Goal: Task Accomplishment & Management: Use online tool/utility

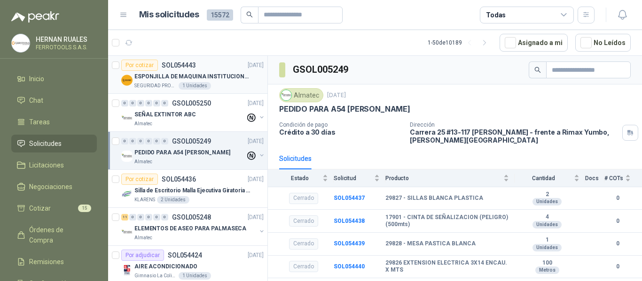
click at [239, 78] on p "ESPONJILLA DE MAQUINA INSTITUCIONAL-NEGRA X 12 UNIDADES" at bounding box center [192, 76] width 117 height 9
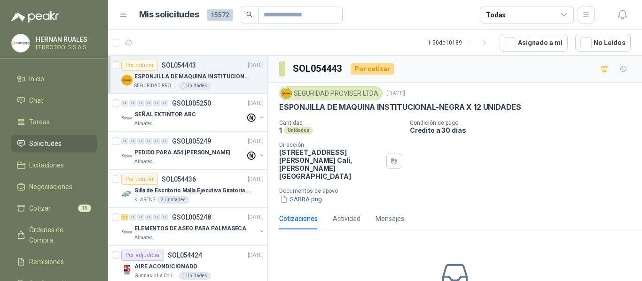
scroll to position [47, 0]
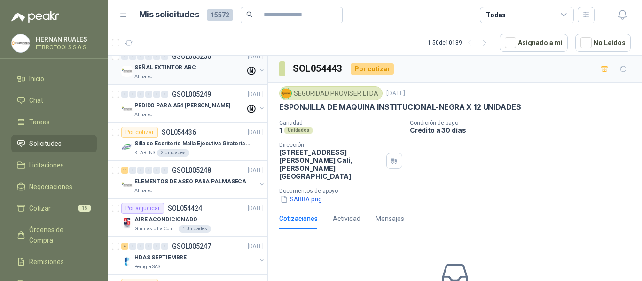
click at [220, 78] on div "Almatec" at bounding box center [189, 77] width 111 height 8
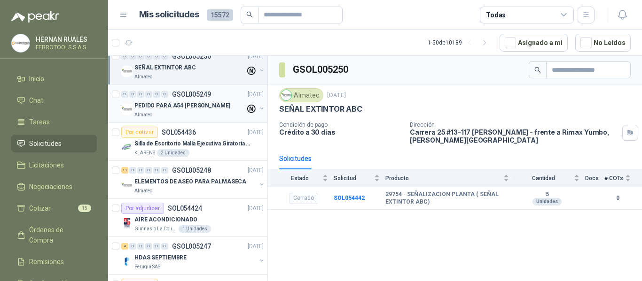
click at [208, 113] on div "Almatec" at bounding box center [189, 115] width 111 height 8
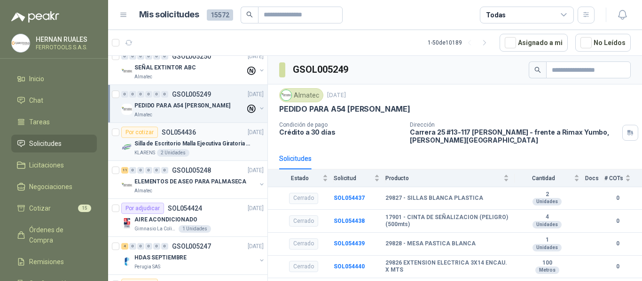
click at [210, 142] on p "Silla de Escritorio Malla Ejecutiva Giratoria Cromada con Reposabrazos Fijo Neg…" at bounding box center [192, 143] width 117 height 9
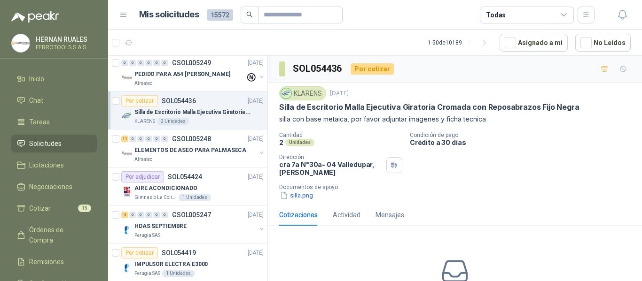
scroll to position [94, 0]
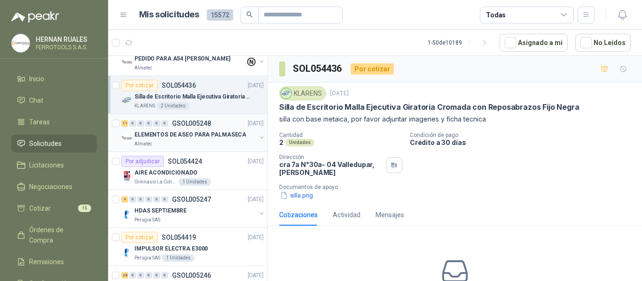
click at [215, 138] on p "ELEMENTOS DE ASEO PARA PALMASECA" at bounding box center [190, 135] width 112 height 9
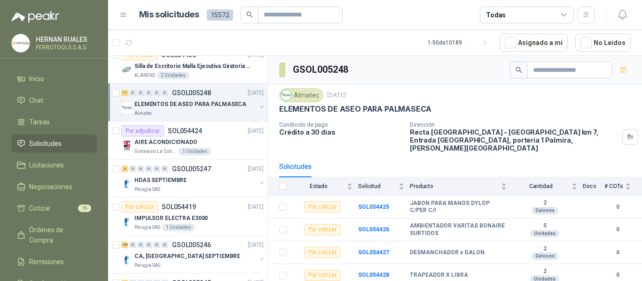
scroll to position [141, 0]
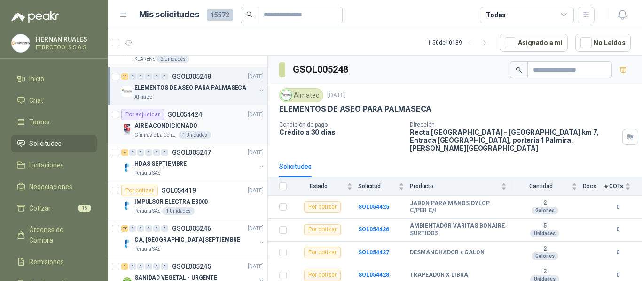
click at [224, 117] on div "Por adjudicar SOL054424 [DATE]" at bounding box center [192, 114] width 142 height 11
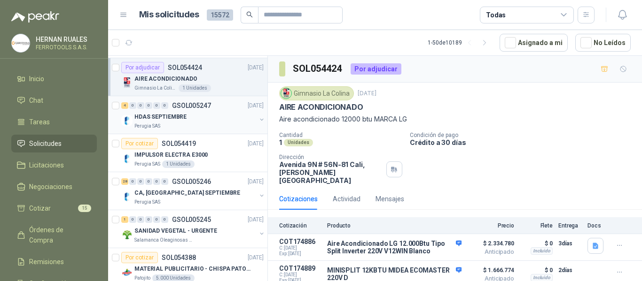
scroll to position [235, 0]
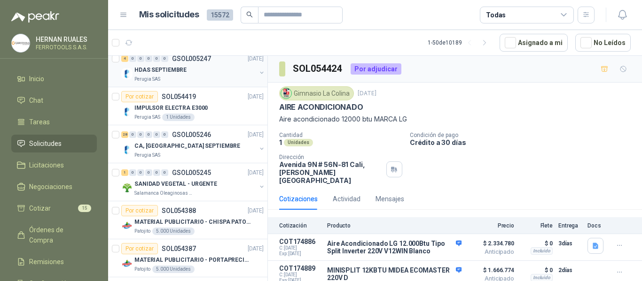
click at [216, 64] on div "4 0 0 0 0 0 GSOL005247 [DATE]" at bounding box center [193, 58] width 144 height 11
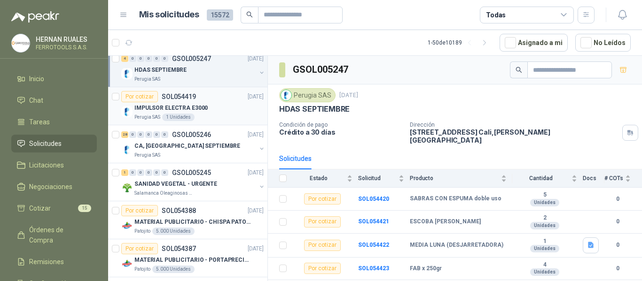
click at [216, 106] on div "IMPULSOR ELECTRA E3000" at bounding box center [198, 107] width 129 height 11
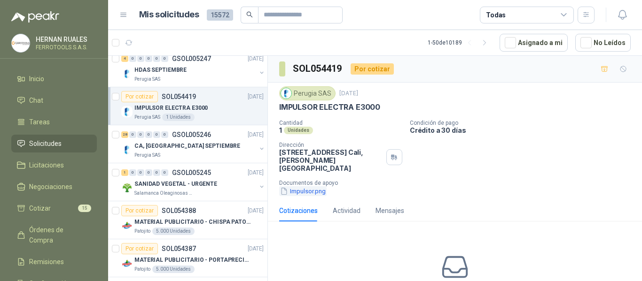
click at [298, 186] on button "Impulsor.png" at bounding box center [302, 191] width 47 height 10
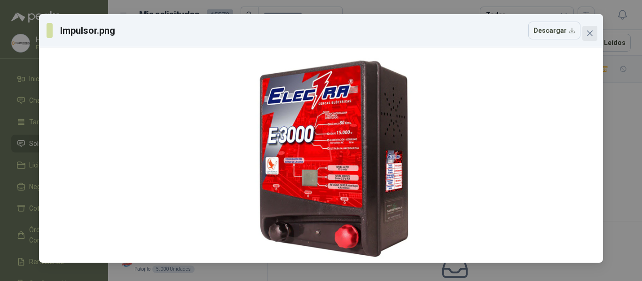
click at [589, 33] on icon "close" at bounding box center [590, 34] width 6 height 6
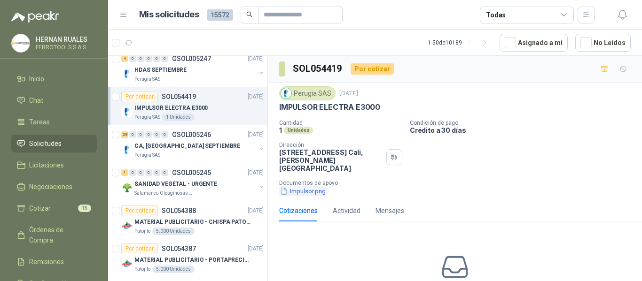
click at [310, 186] on button "Impulsor.png" at bounding box center [302, 191] width 47 height 10
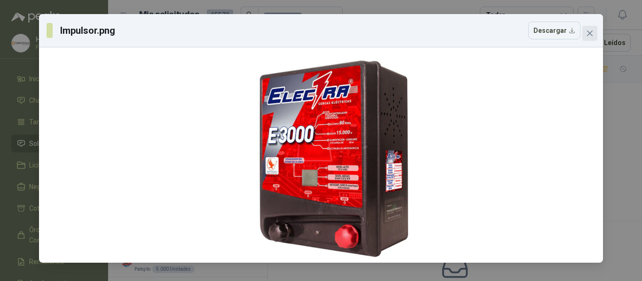
click at [593, 33] on span "Close" at bounding box center [589, 34] width 15 height 8
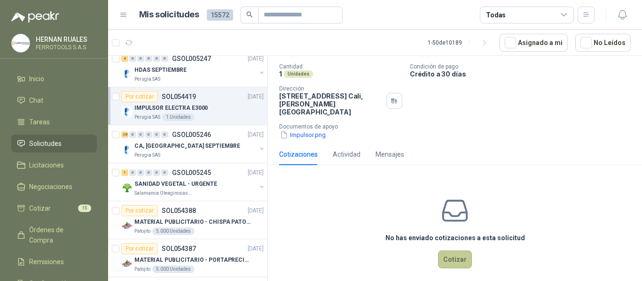
click at [455, 256] on button "Cotizar" at bounding box center [455, 260] width 34 height 18
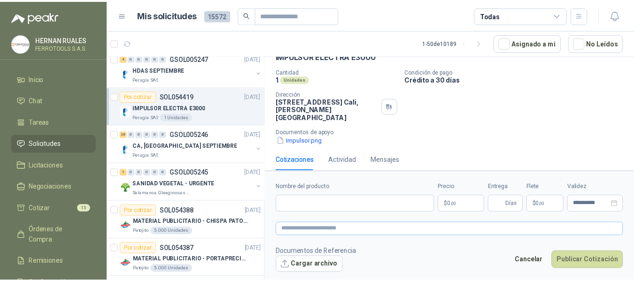
scroll to position [50, 0]
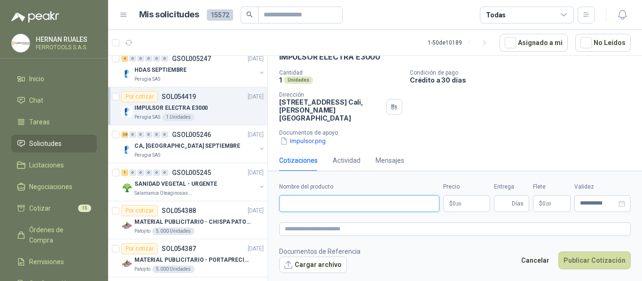
click at [336, 208] on input "Nombre del producto" at bounding box center [359, 203] width 160 height 17
paste input "**********"
type input "**********"
click at [343, 226] on textarea at bounding box center [454, 230] width 351 height 14
paste textarea "**********"
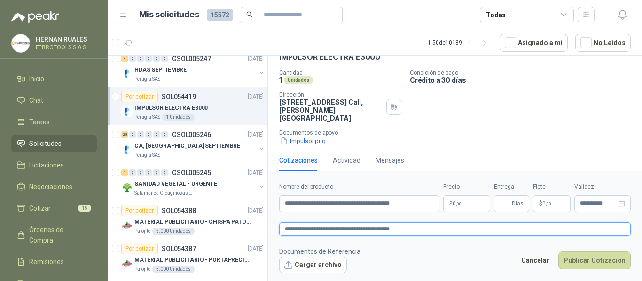
type textarea "**********"
click at [462, 205] on body "[PERSON_NAME] FERROTOOLS S.A.S. Inicio Chat Tareas Solicitudes Licitaciones Neg…" at bounding box center [321, 140] width 642 height 281
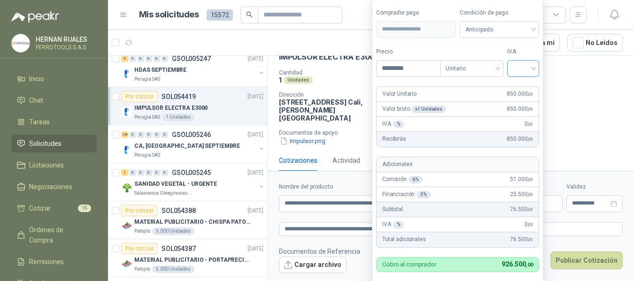
click at [526, 68] on input "search" at bounding box center [523, 68] width 21 height 14
click at [524, 86] on div "19%" at bounding box center [525, 88] width 17 height 10
click at [396, 70] on input "*********" at bounding box center [409, 69] width 65 height 16
type input "*********"
click at [456, 47] on label "Tipo" at bounding box center [473, 51] width 63 height 9
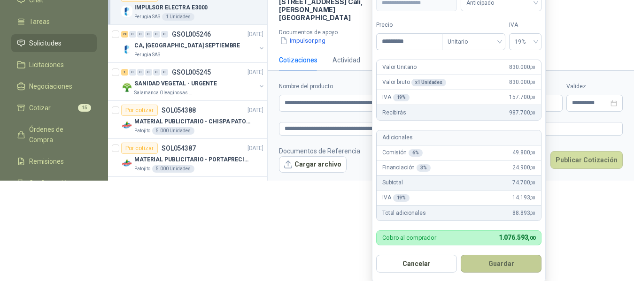
click at [497, 263] on button "Guardar" at bounding box center [501, 264] width 81 height 18
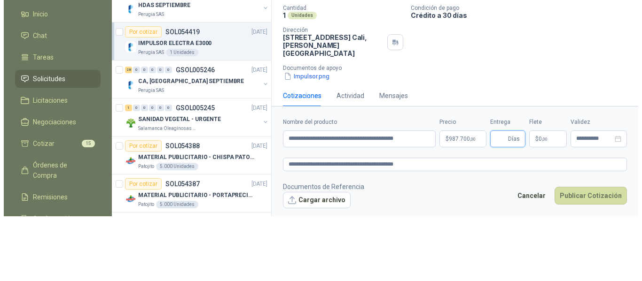
scroll to position [0, 0]
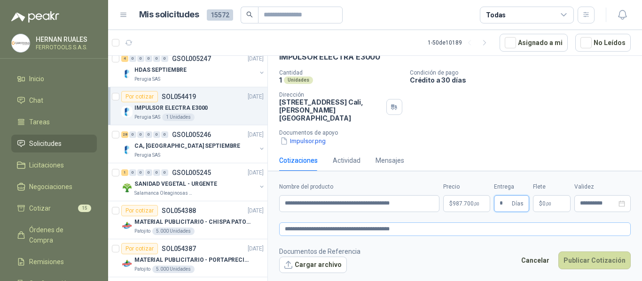
type input "*"
click at [420, 227] on textarea "**********" at bounding box center [454, 230] width 351 height 14
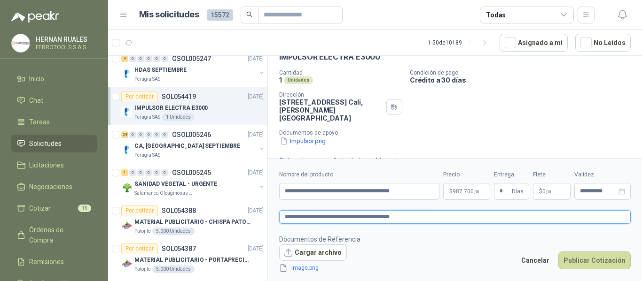
scroll to position [56, 0]
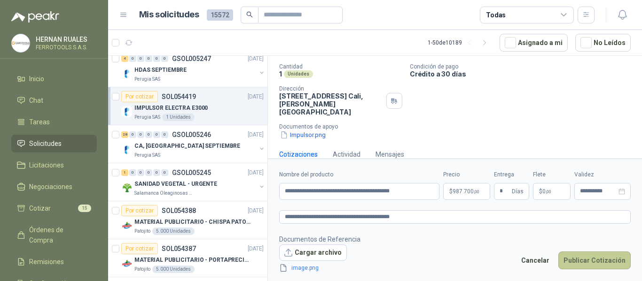
click at [588, 262] on button "Publicar Cotización" at bounding box center [594, 261] width 72 height 18
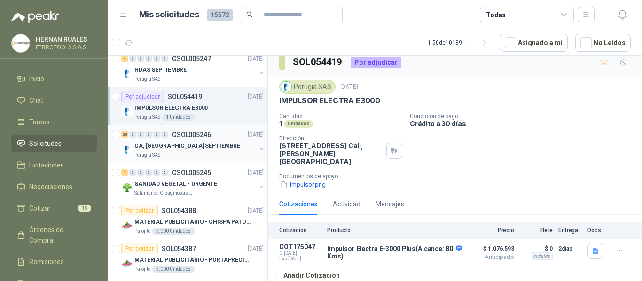
scroll to position [0, 0]
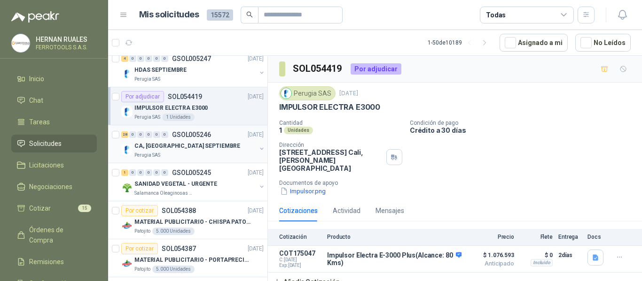
click at [213, 147] on div "CA, [GEOGRAPHIC_DATA] SEPTIEMBRE" at bounding box center [195, 145] width 122 height 11
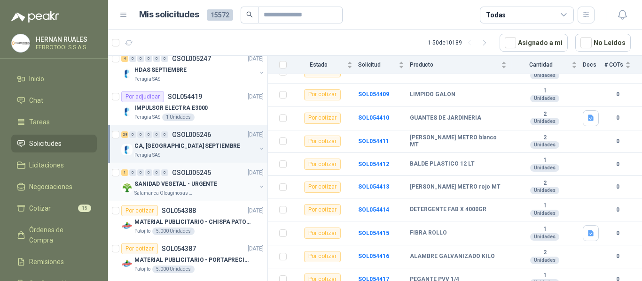
scroll to position [282, 0]
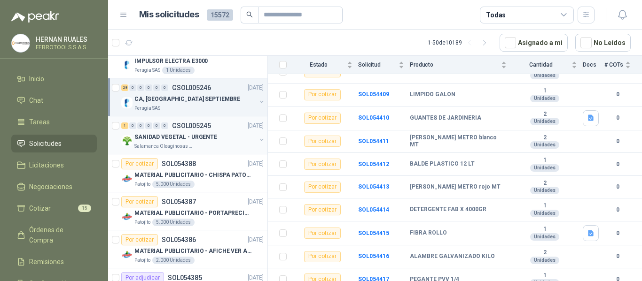
click at [220, 134] on div "SANIDAD VEGETAL - URGENTE" at bounding box center [195, 136] width 122 height 11
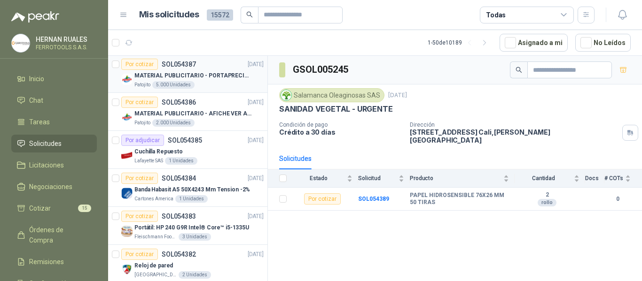
scroll to position [470, 0]
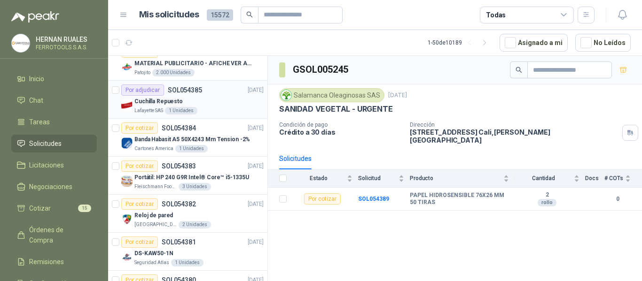
click at [205, 98] on div "Cuchilla Repuesto" at bounding box center [198, 101] width 129 height 11
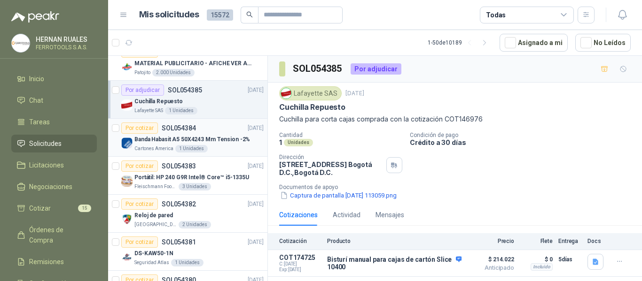
click at [242, 142] on p "Banda Habasit A5 50X4243 Mm Tension -2%" at bounding box center [192, 139] width 116 height 9
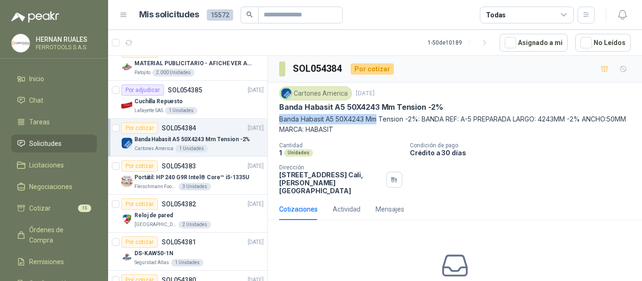
drag, startPoint x: 280, startPoint y: 121, endPoint x: 378, endPoint y: 119, distance: 97.7
click at [378, 119] on p "Banda Habasit A5 50X4243 Mm Tension -2%: BANDA REF: A-5 PREPARADA LARGO: 4243MM…" at bounding box center [454, 124] width 351 height 21
copy p "Banda Habasit A5 50X4243 Mm"
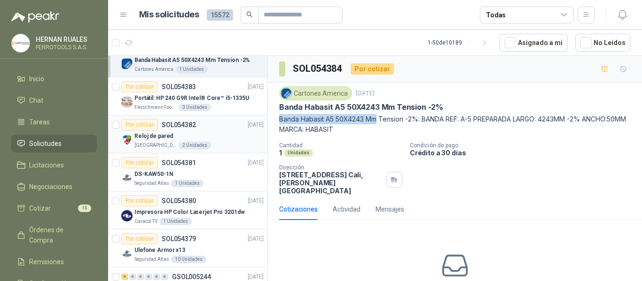
scroll to position [564, 0]
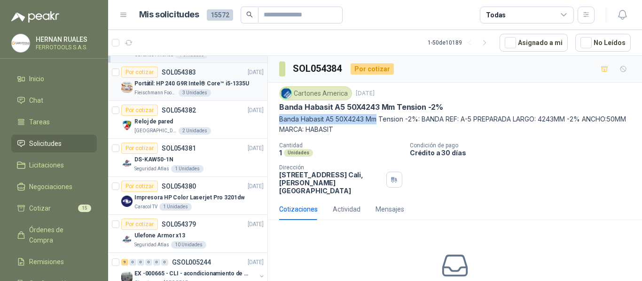
click at [195, 84] on p "Portátil: HP 240 G9R Intel® Core™ i5-1335U" at bounding box center [191, 83] width 115 height 9
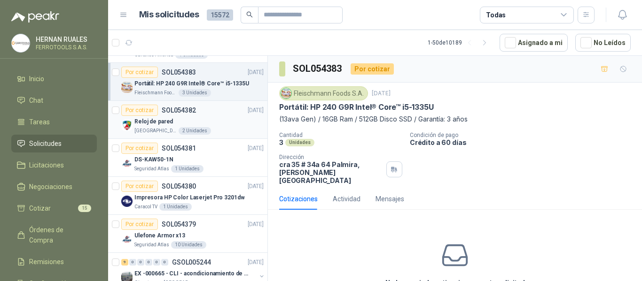
click at [215, 130] on div "[GEOGRAPHIC_DATA][PERSON_NAME]" at bounding box center [198, 131] width 129 height 8
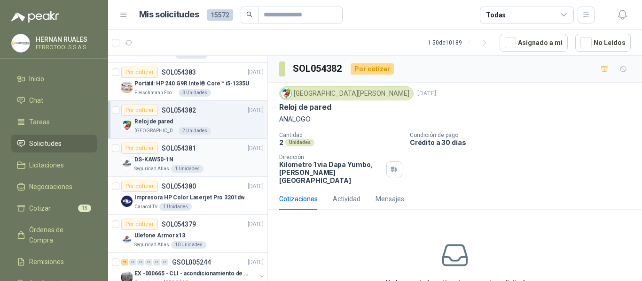
click at [220, 152] on div "Por cotizar SOL054381 [DATE]" at bounding box center [192, 148] width 142 height 11
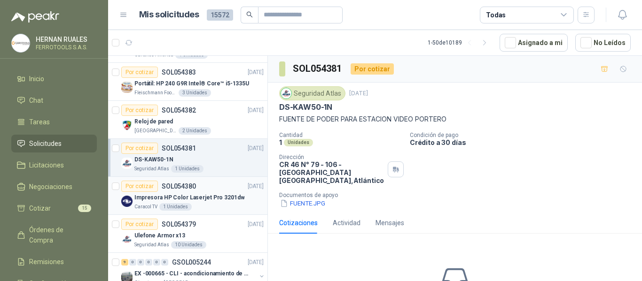
click at [235, 193] on p "Impresora HP Color Laserjet Pro 3201dw" at bounding box center [189, 197] width 110 height 9
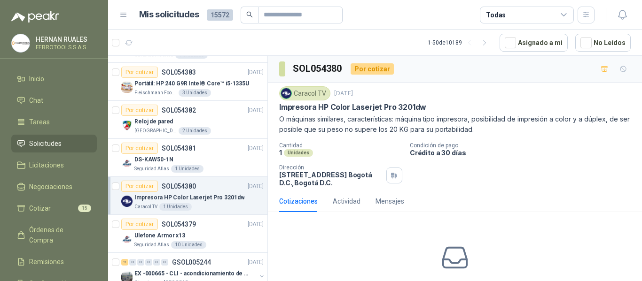
scroll to position [611, 0]
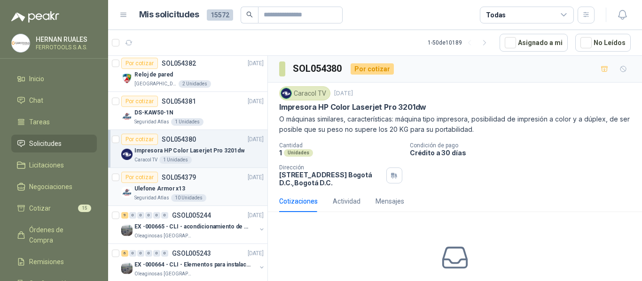
click at [234, 186] on div "Ulefone Armor x13" at bounding box center [198, 188] width 129 height 11
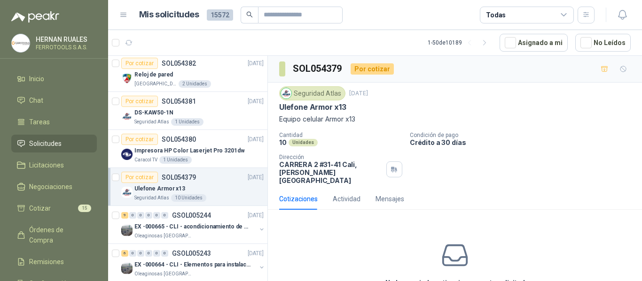
scroll to position [657, 0]
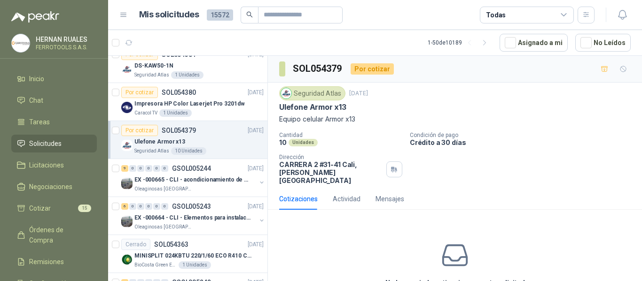
click at [234, 186] on div "Oleaginosas [GEOGRAPHIC_DATA][PERSON_NAME]" at bounding box center [195, 190] width 122 height 8
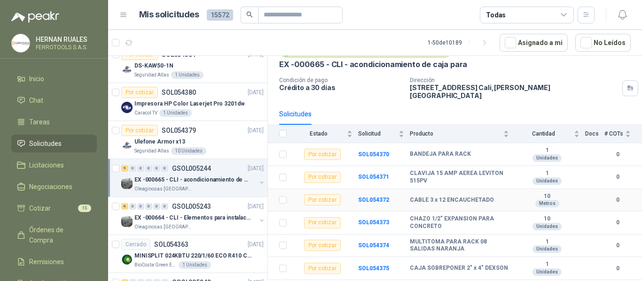
scroll to position [102, 0]
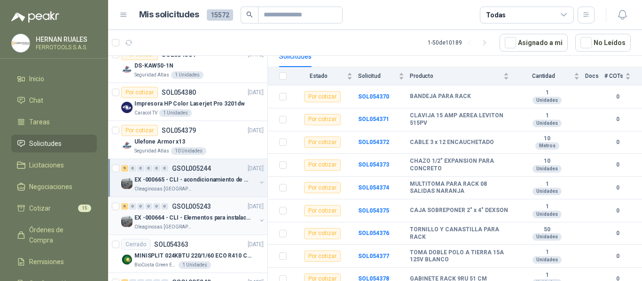
click at [230, 215] on p "EX -000664 - CLI - Elementos para instalacion de c" at bounding box center [192, 218] width 117 height 9
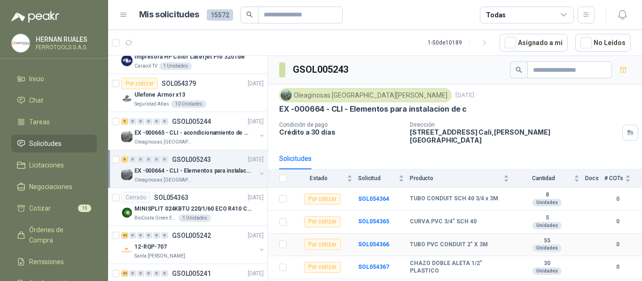
scroll to position [34, 0]
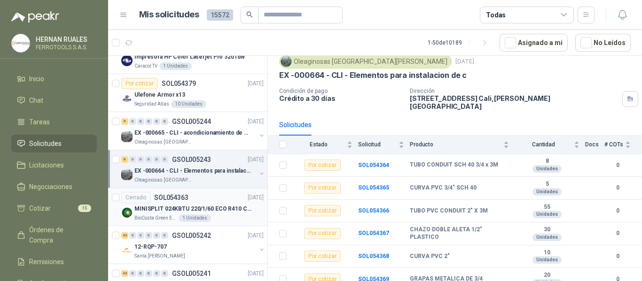
click at [228, 208] on p "MINISPLIT 024KBTU 220/1/60 ECO R410 C/FR" at bounding box center [192, 209] width 117 height 9
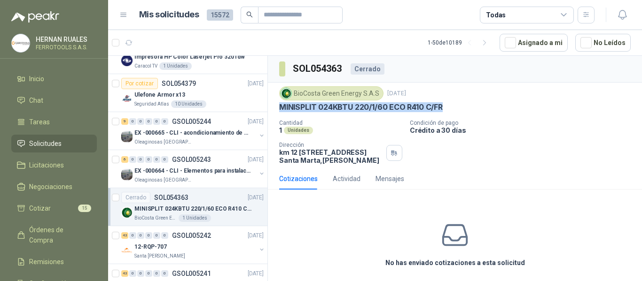
drag, startPoint x: 278, startPoint y: 109, endPoint x: 451, endPoint y: 113, distance: 173.3
click at [451, 113] on div "BioCosta [PERSON_NAME] Energy S.A.S [DATE] MINISPLIT 024KBTU 220/1/60 ECO R410 …" at bounding box center [455, 125] width 374 height 85
copy p "MINISPLIT 024KBTU 220/1/60 ECO R410 C/FR"
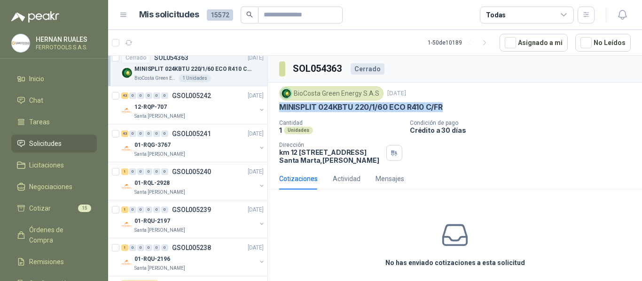
scroll to position [845, 0]
click at [205, 104] on div "12-RQP-707" at bounding box center [195, 105] width 122 height 11
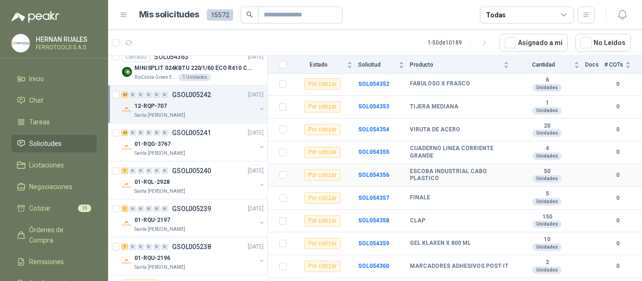
scroll to position [878, 0]
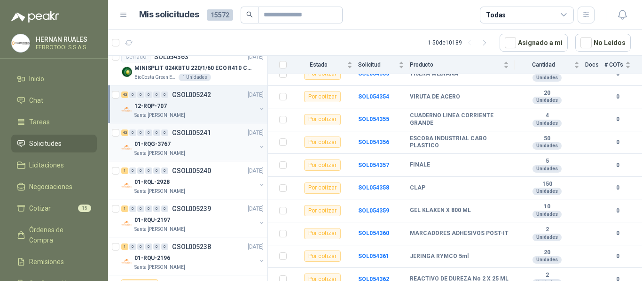
click at [219, 151] on div "Santa [PERSON_NAME]" at bounding box center [195, 154] width 122 height 8
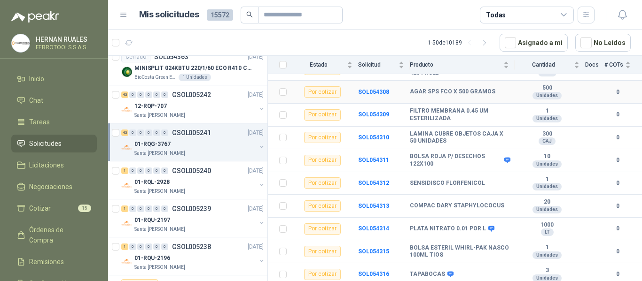
scroll to position [885, 0]
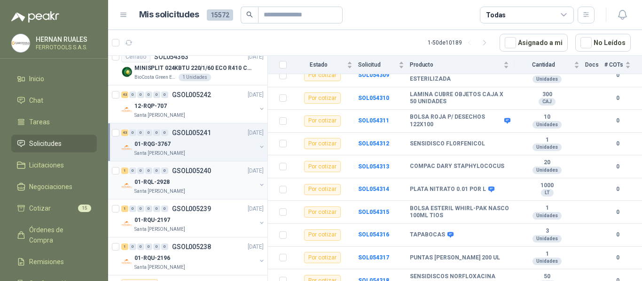
click at [209, 179] on div "01-RQL-2928" at bounding box center [195, 182] width 122 height 11
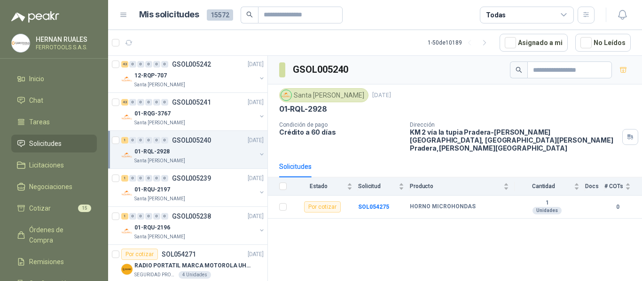
scroll to position [892, 0]
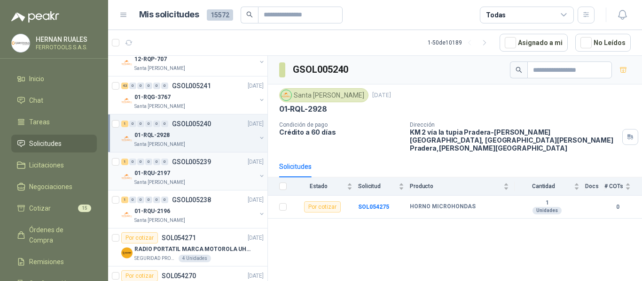
click at [216, 169] on div "01-RQU-2197" at bounding box center [195, 173] width 122 height 11
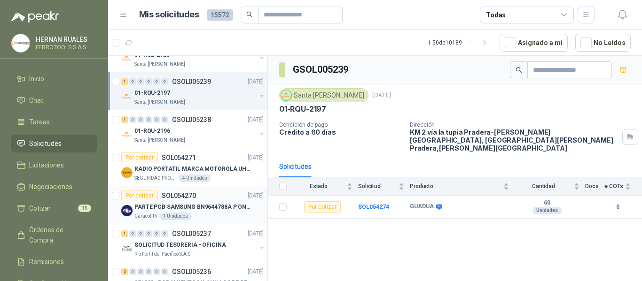
scroll to position [986, 0]
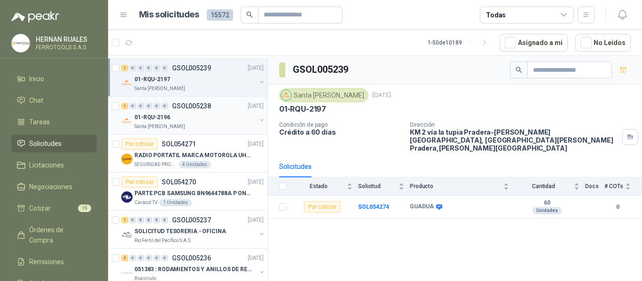
click at [206, 120] on div "01-RQU-2196" at bounding box center [195, 117] width 122 height 11
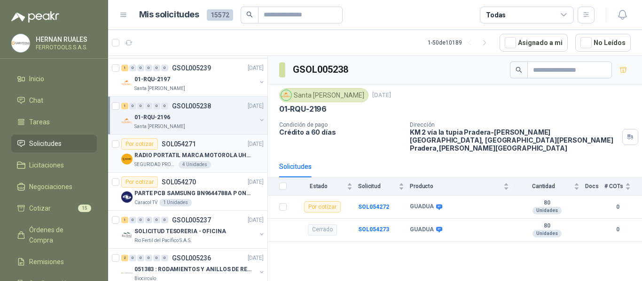
click at [237, 164] on div "SEGURIDAD PROVISER LTDA 4 Unidades" at bounding box center [198, 165] width 129 height 8
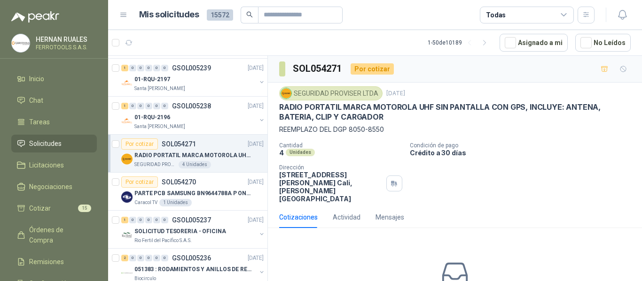
scroll to position [1033, 0]
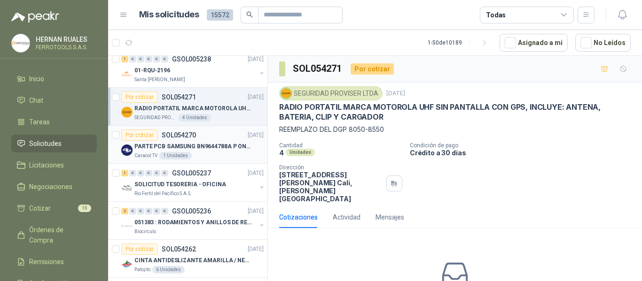
click at [234, 141] on div "PARTE PCB SAMSUNG BN9644788A P ONECONNE" at bounding box center [198, 146] width 129 height 11
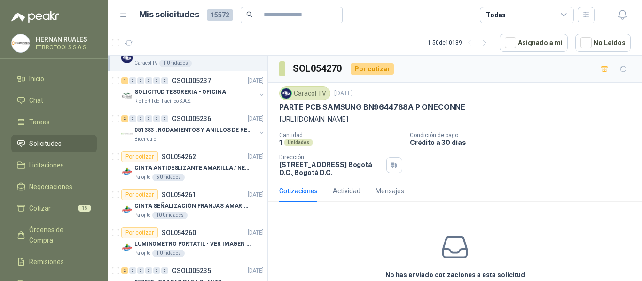
scroll to position [1127, 0]
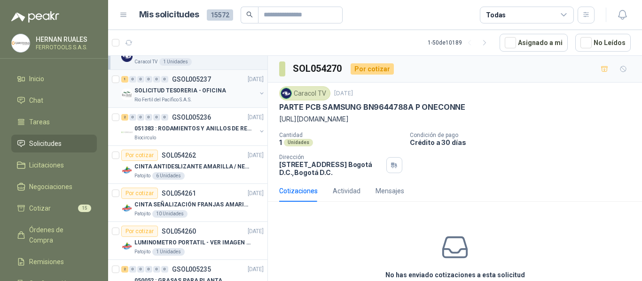
click at [225, 100] on div "Rio Fertil del Pacífico S.A.S." at bounding box center [195, 100] width 122 height 8
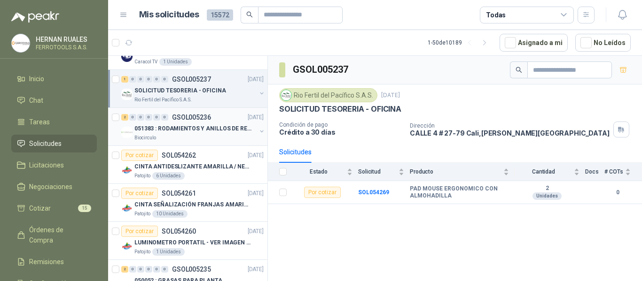
click at [219, 130] on p "051383 : RODAMIENTOS Y ANILLOS DE RETENCION RUEDAS" at bounding box center [192, 128] width 117 height 9
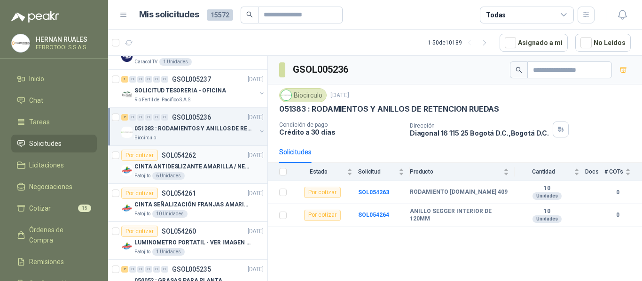
click at [211, 167] on p "CINTA ANTIDESLIZANTE AMARILLA / NEGRA" at bounding box center [192, 166] width 117 height 9
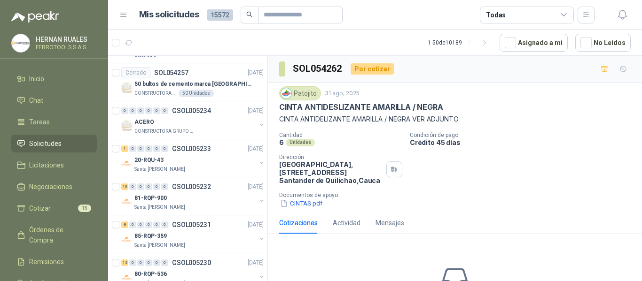
scroll to position [1409, 0]
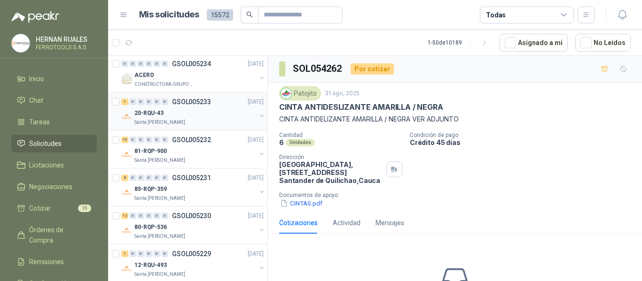
click at [223, 124] on div "Santa [PERSON_NAME]" at bounding box center [195, 123] width 122 height 8
